Goal: Find specific page/section: Find specific page/section

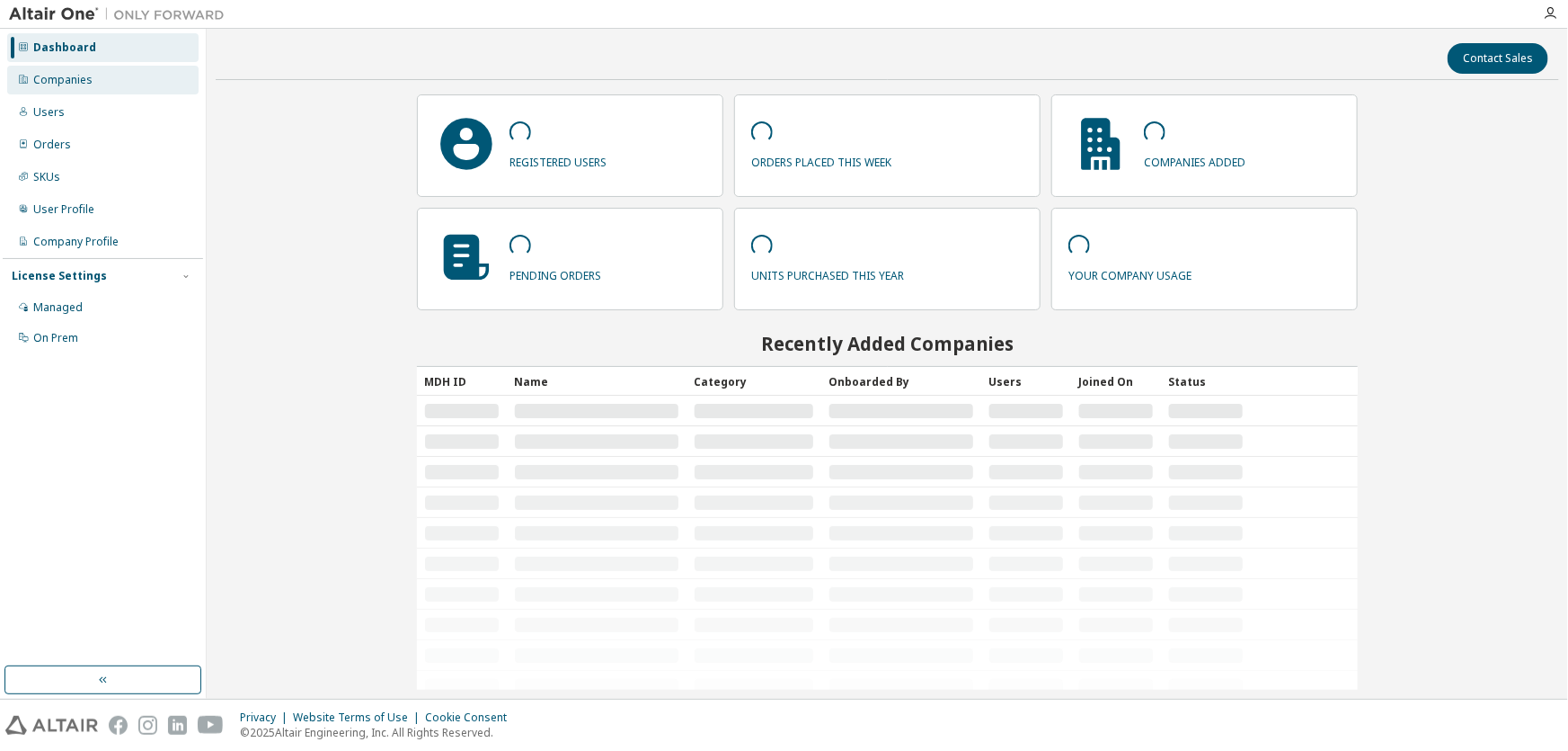
click at [81, 77] on div "Companies" at bounding box center [63, 80] width 60 height 14
